Goal: Task Accomplishment & Management: Manage account settings

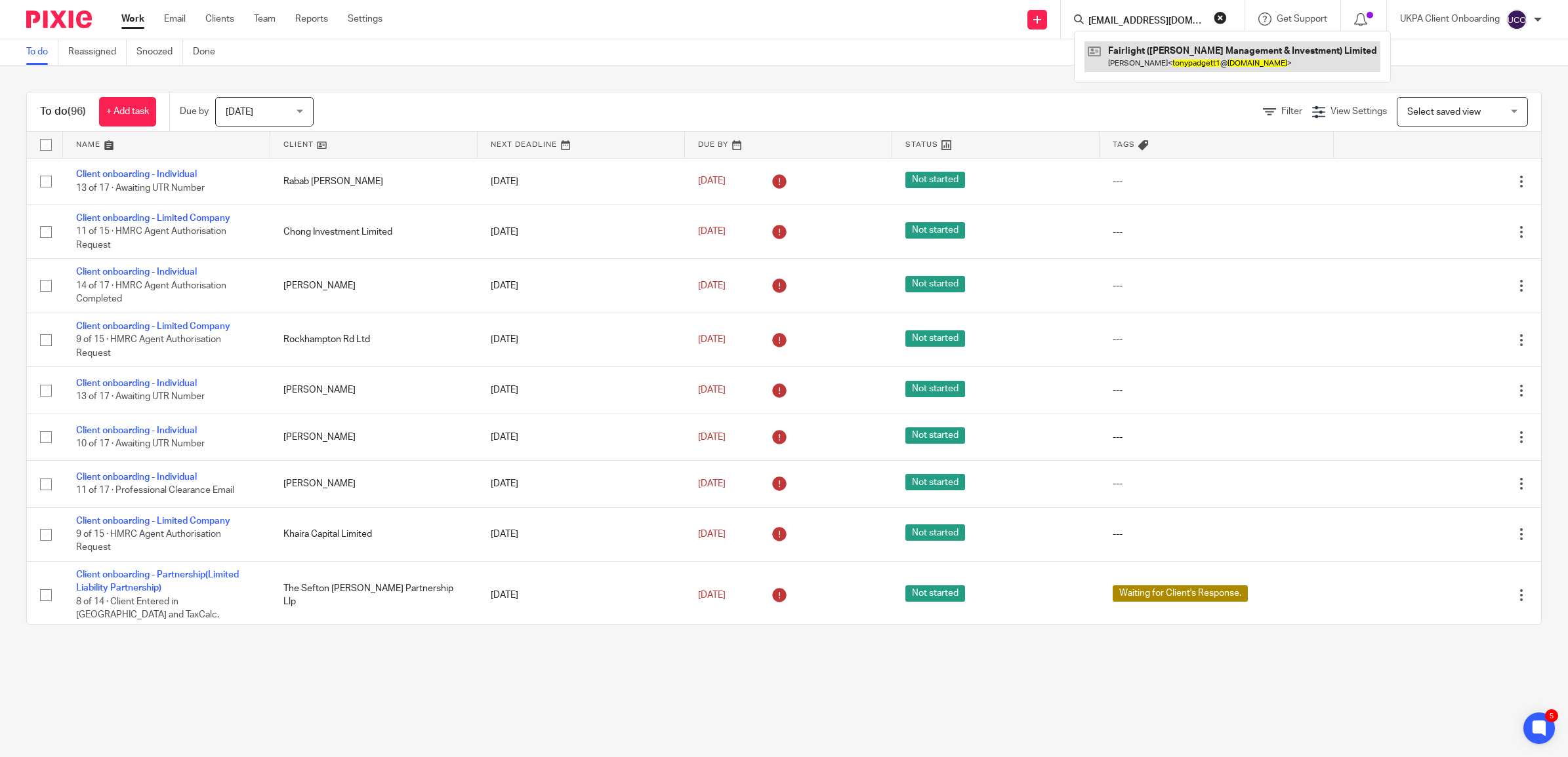
type input "[EMAIL_ADDRESS][DOMAIN_NAME]"
drag, startPoint x: 1147, startPoint y: 65, endPoint x: 1079, endPoint y: 79, distance: 69.4
click at [1147, 65] on link at bounding box center [1233, 56] width 296 height 30
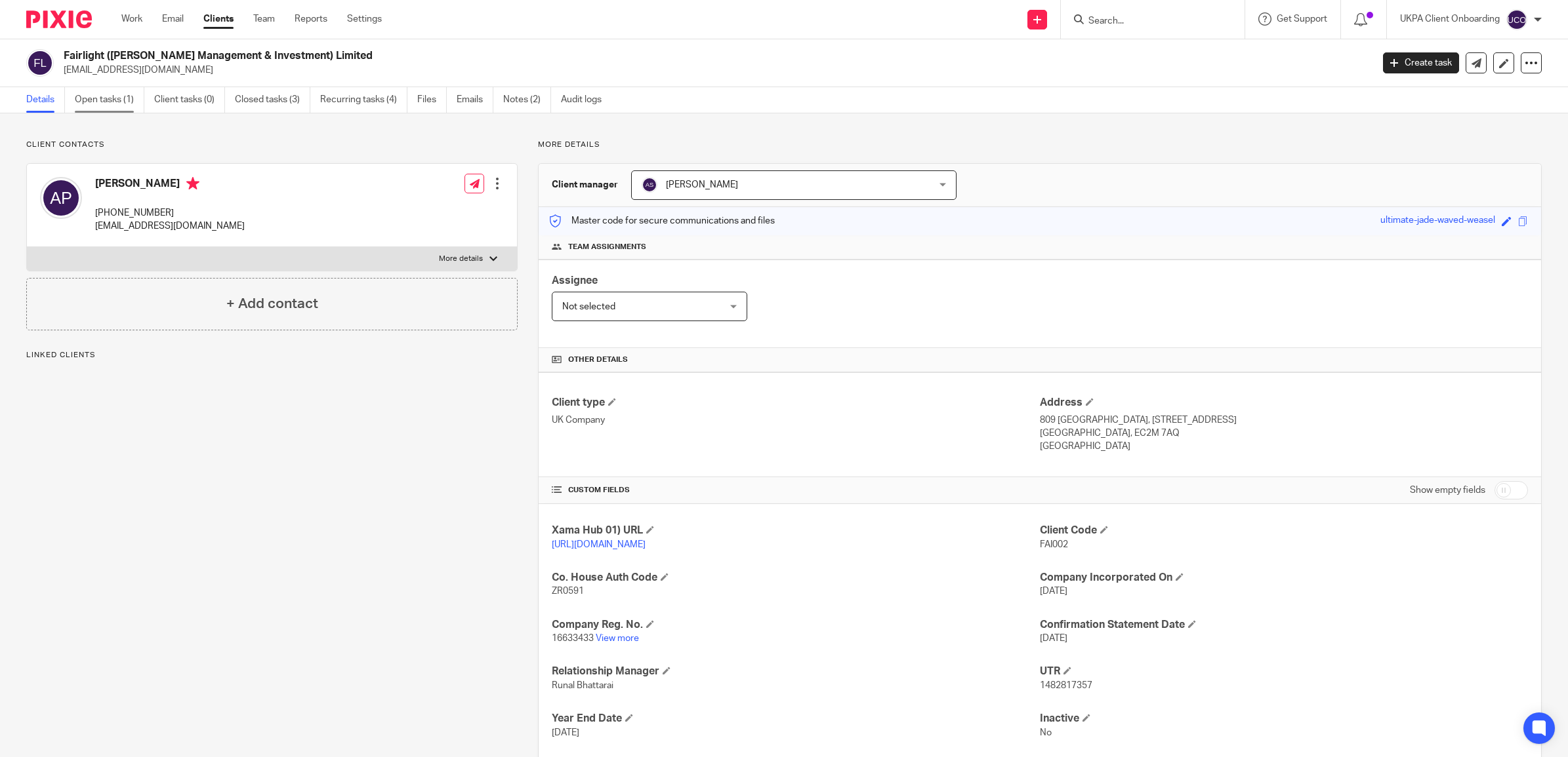
click at [115, 104] on link "Open tasks (1)" at bounding box center [110, 100] width 70 height 26
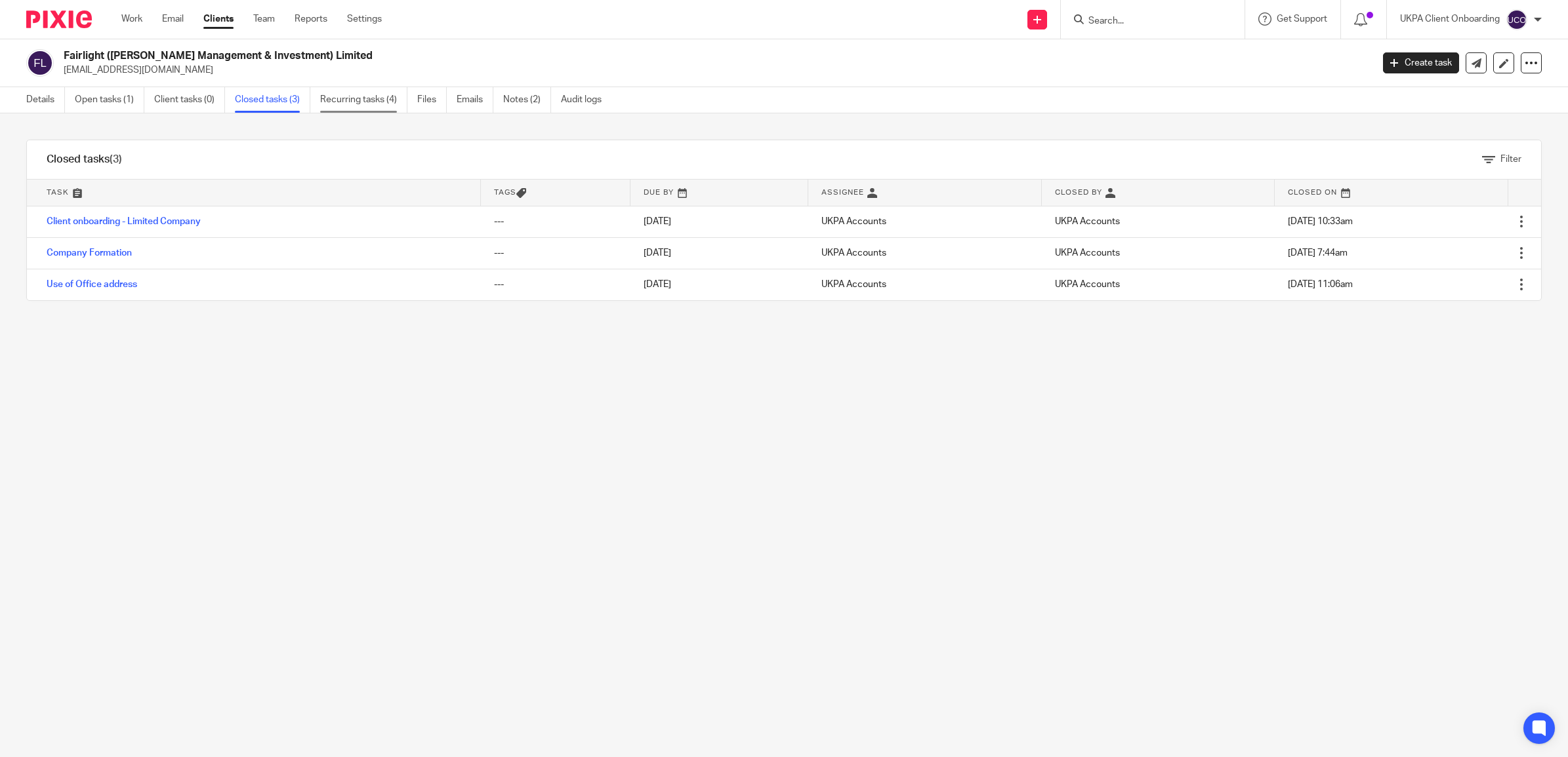
click at [349, 87] on link "Recurring tasks (4)" at bounding box center [363, 100] width 87 height 26
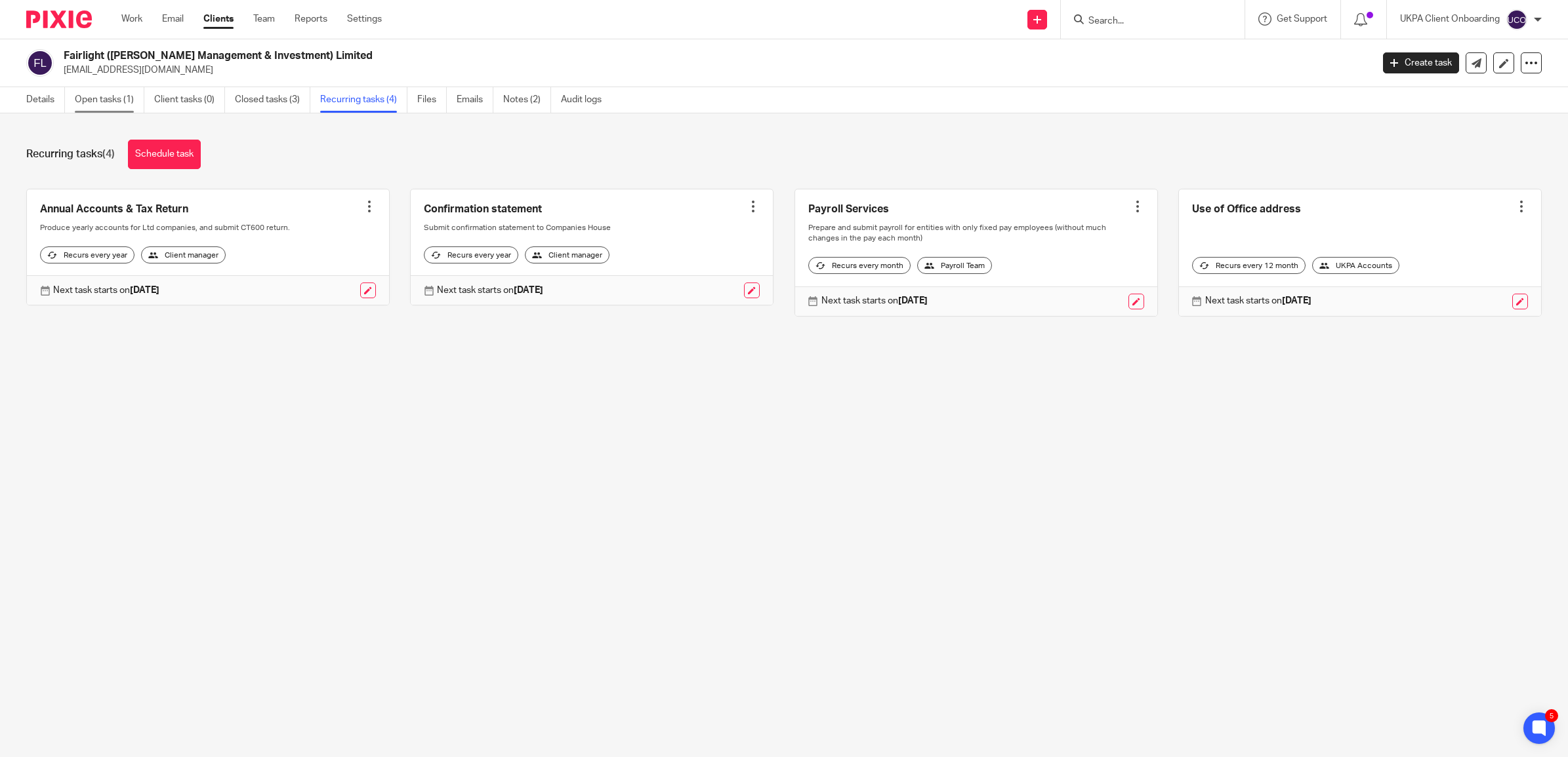
click at [102, 105] on link "Open tasks (1)" at bounding box center [110, 100] width 70 height 26
